Goal: Task Accomplishment & Management: Use online tool/utility

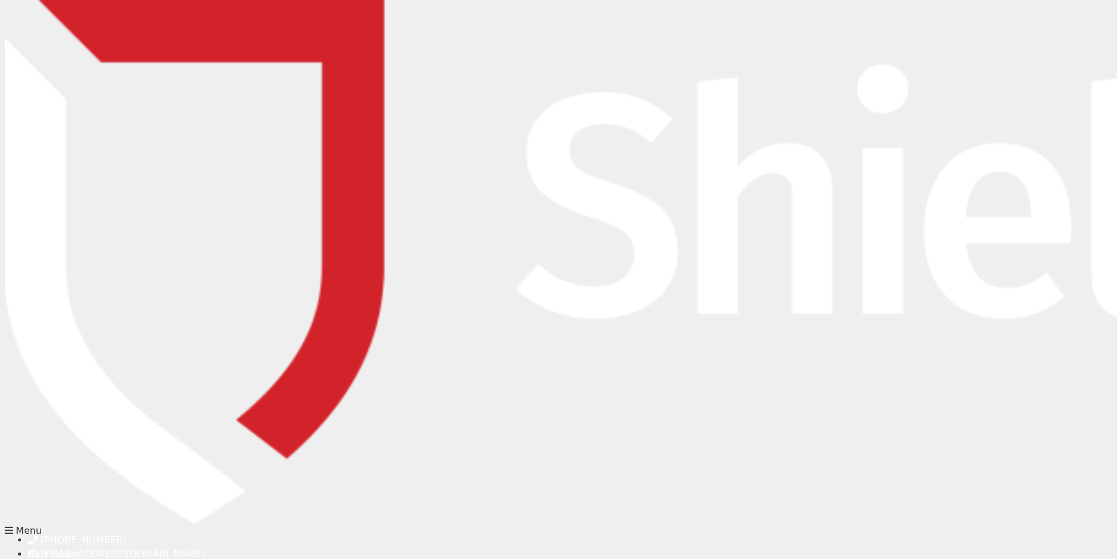
type input "jo.barrett@mga.com"
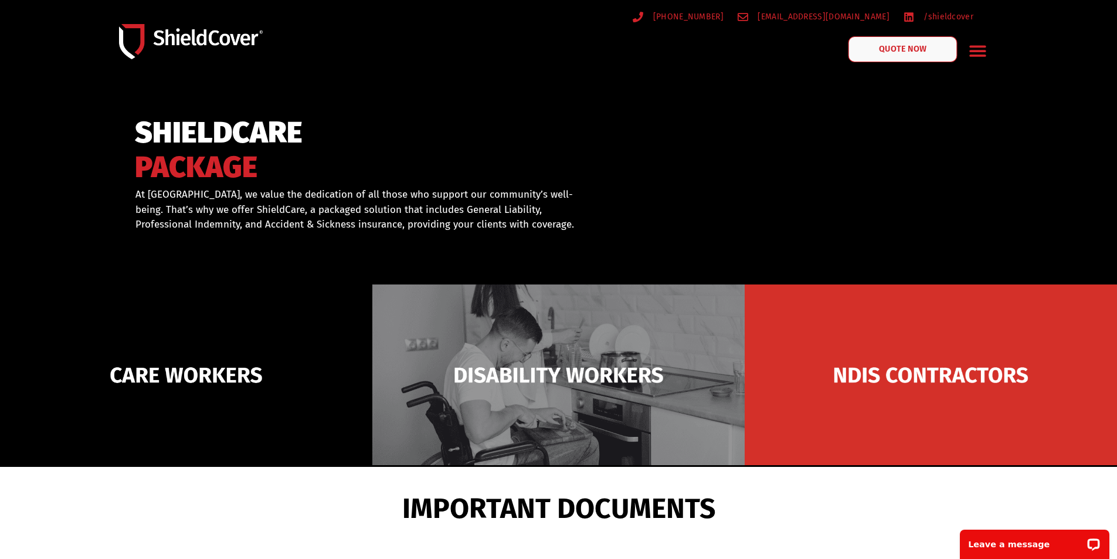
drag, startPoint x: 907, startPoint y: 40, endPoint x: 913, endPoint y: 50, distance: 10.8
click at [908, 40] on link "QUOTE NOW" at bounding box center [902, 49] width 109 height 26
